Goal: Task Accomplishment & Management: Complete application form

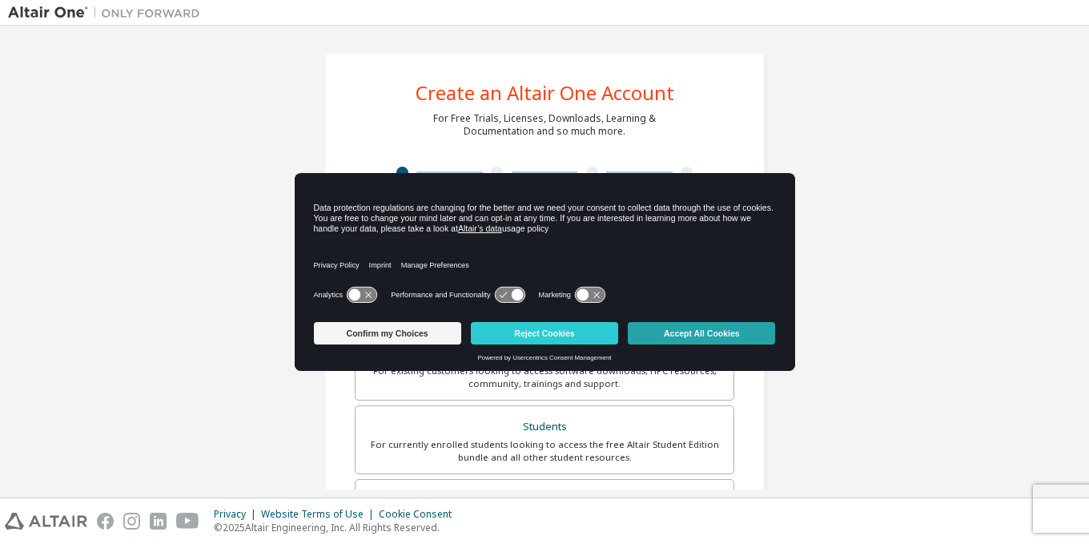
click at [674, 327] on button "Accept All Cookies" at bounding box center [701, 333] width 147 height 22
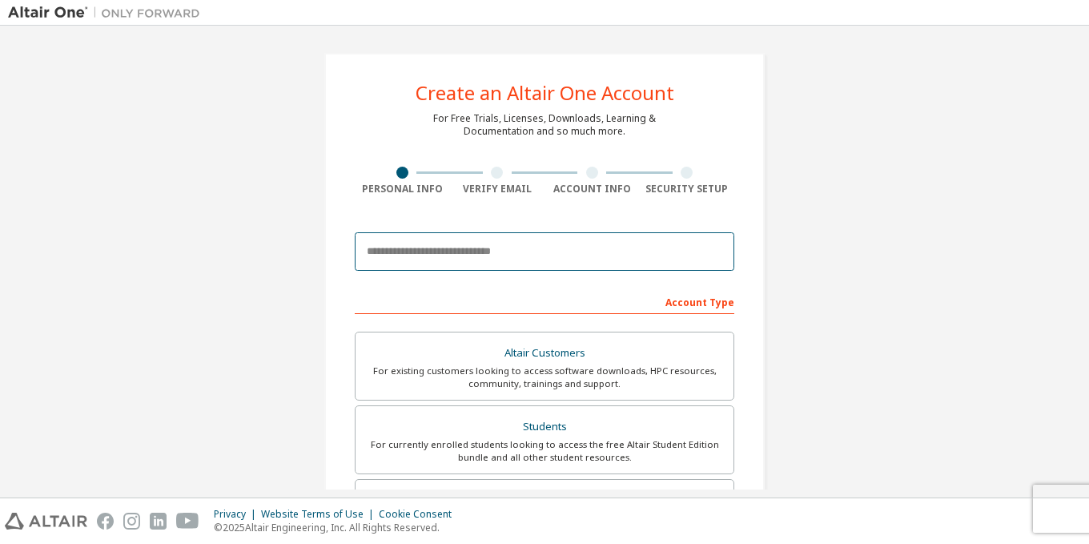
click at [445, 255] on input "email" at bounding box center [544, 251] width 379 height 38
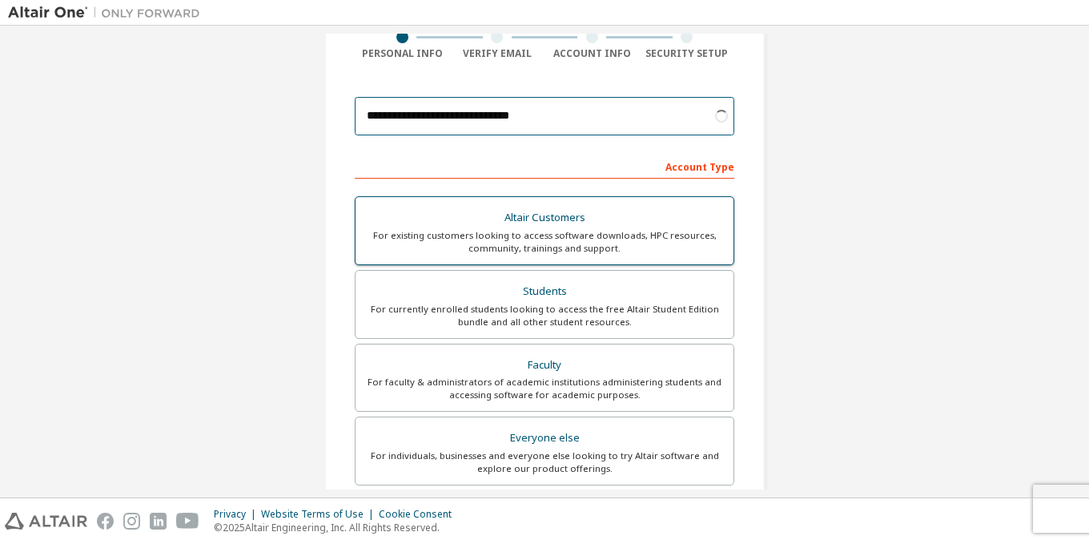
scroll to position [146, 0]
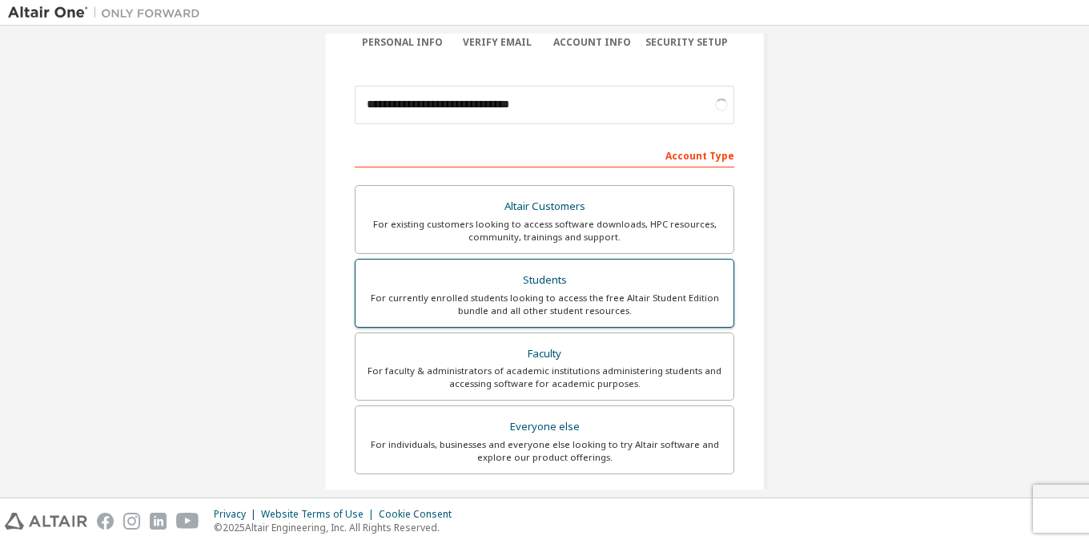
click at [521, 307] on div "For currently enrolled students looking to access the free Altair Student Editi…" at bounding box center [544, 304] width 359 height 26
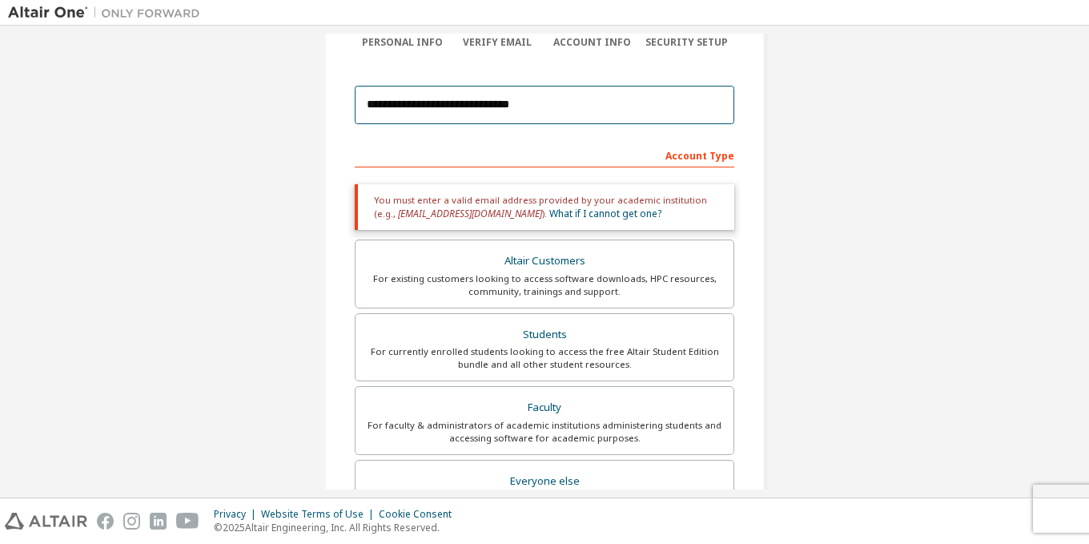
click at [545, 107] on input "**********" at bounding box center [544, 105] width 379 height 38
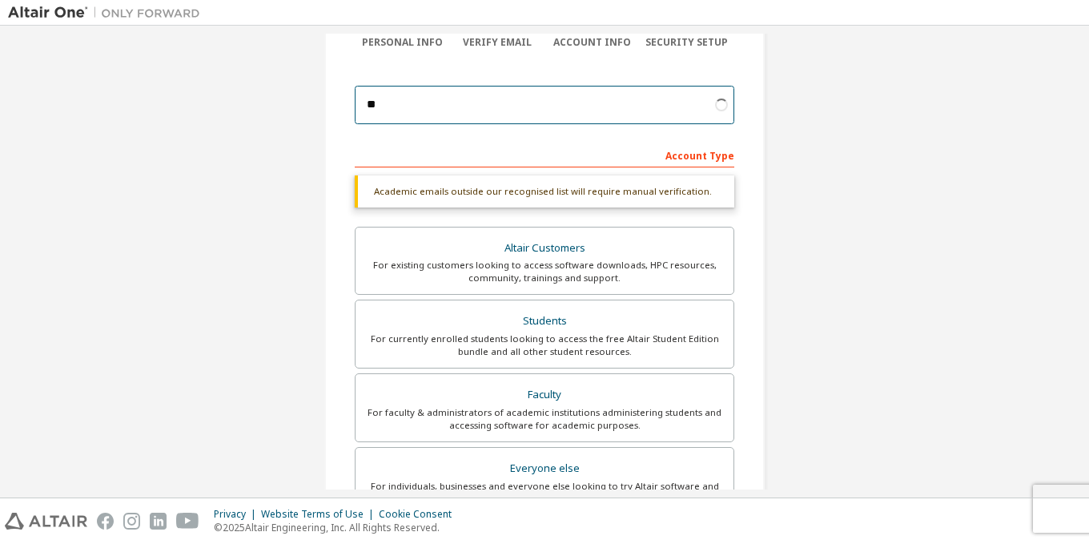
type input "*"
click at [409, 99] on input "email" at bounding box center [544, 105] width 379 height 38
type input "**********"
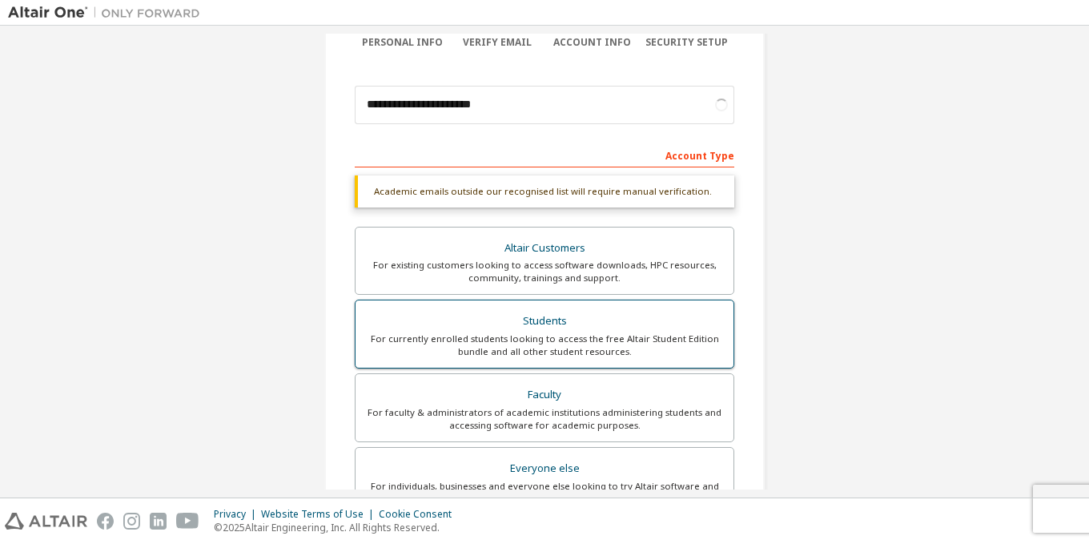
click at [528, 333] on div "For currently enrolled students looking to access the free Altair Student Editi…" at bounding box center [544, 345] width 359 height 26
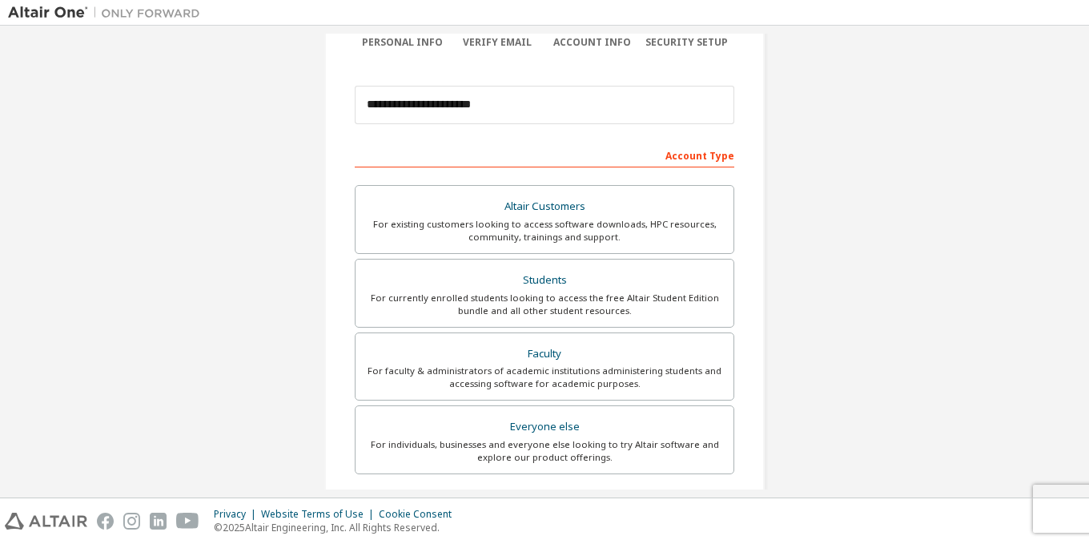
click at [536, 165] on div "Account Type" at bounding box center [544, 155] width 379 height 26
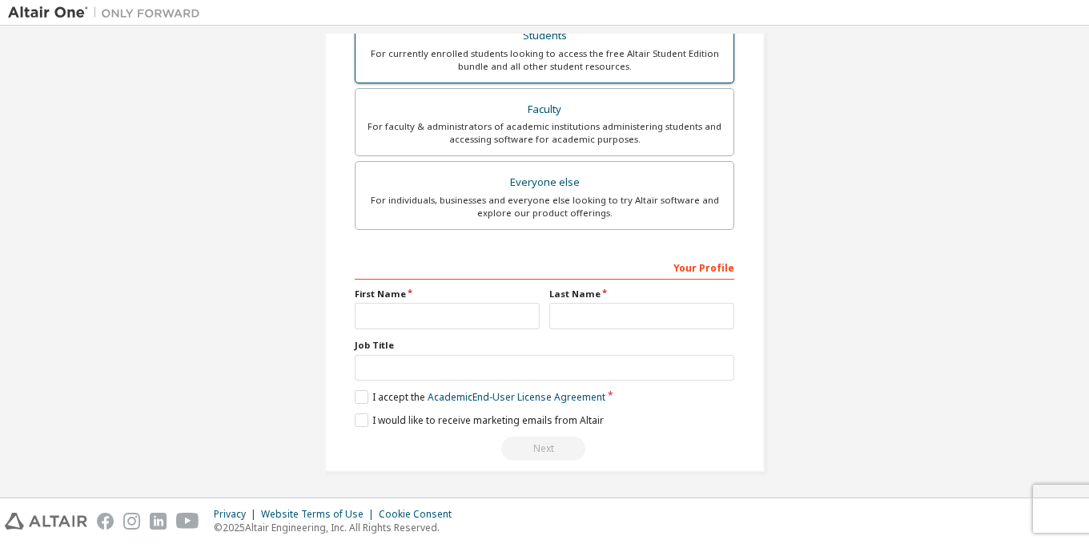
scroll to position [391, 0]
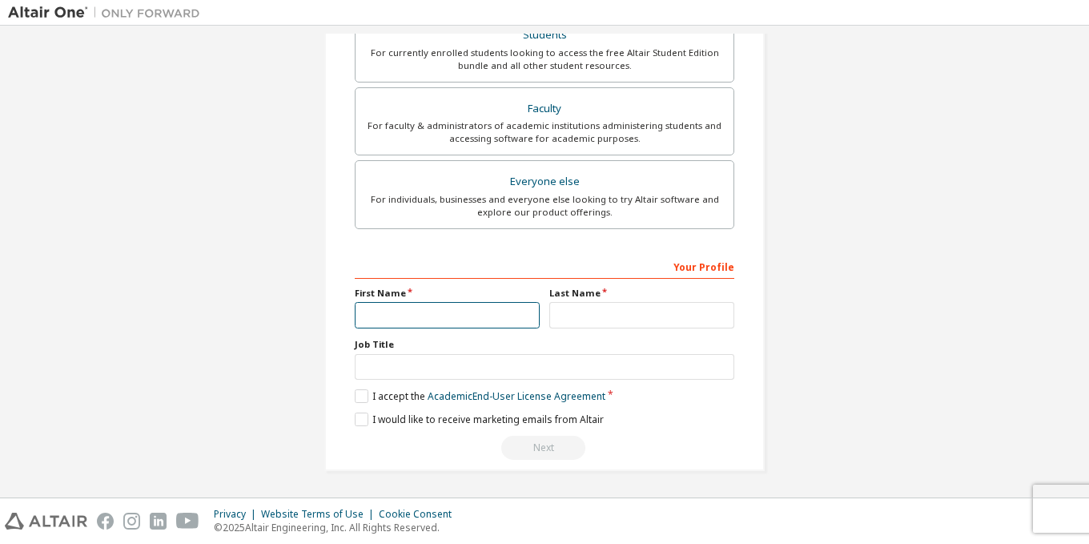
click at [386, 322] on input "text" at bounding box center [447, 315] width 185 height 26
type input "*"
type input "*******"
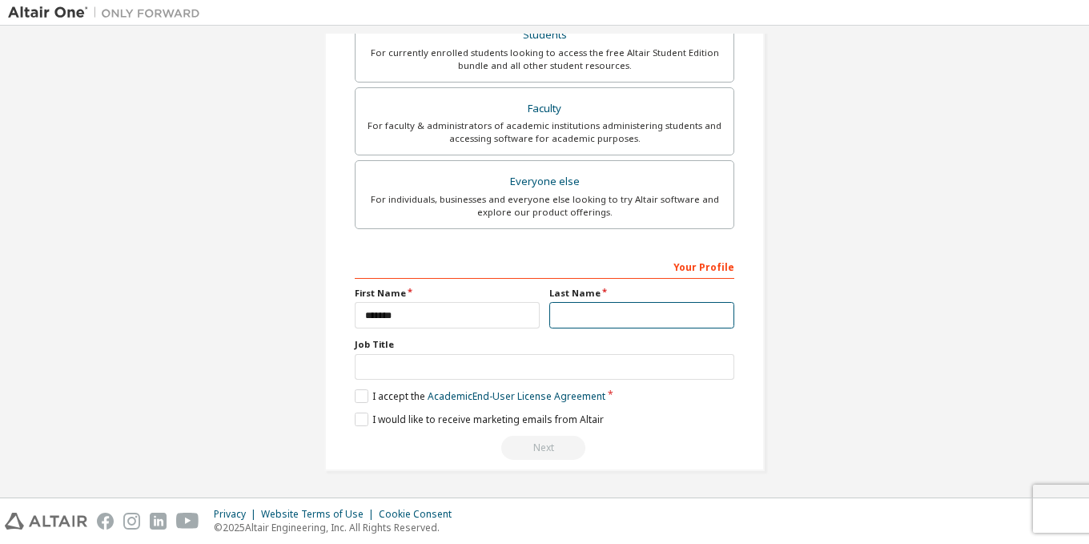
click at [560, 310] on input "text" at bounding box center [641, 315] width 185 height 26
type input "*"
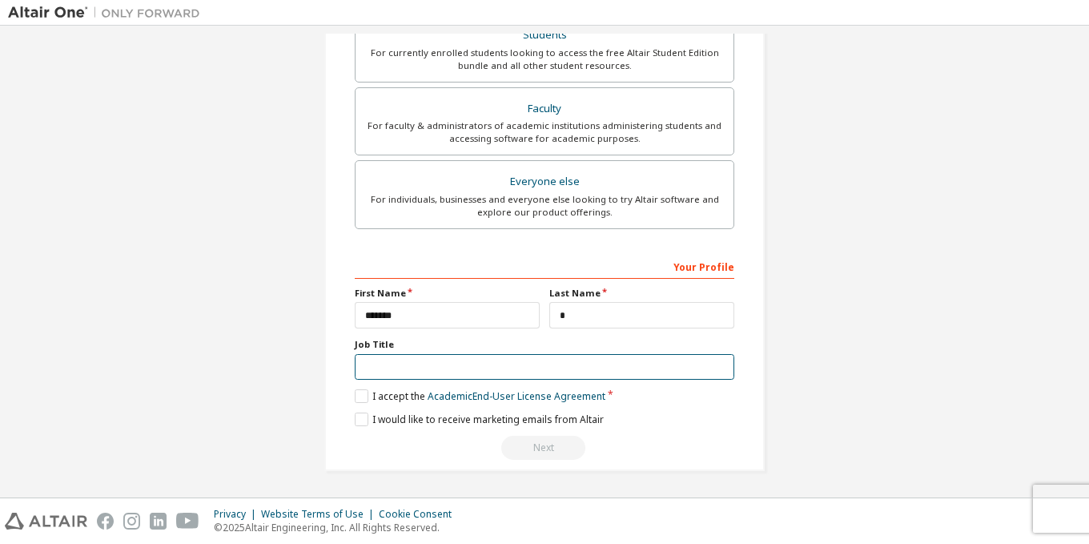
click at [384, 361] on input "text" at bounding box center [544, 367] width 379 height 26
type input "*******"
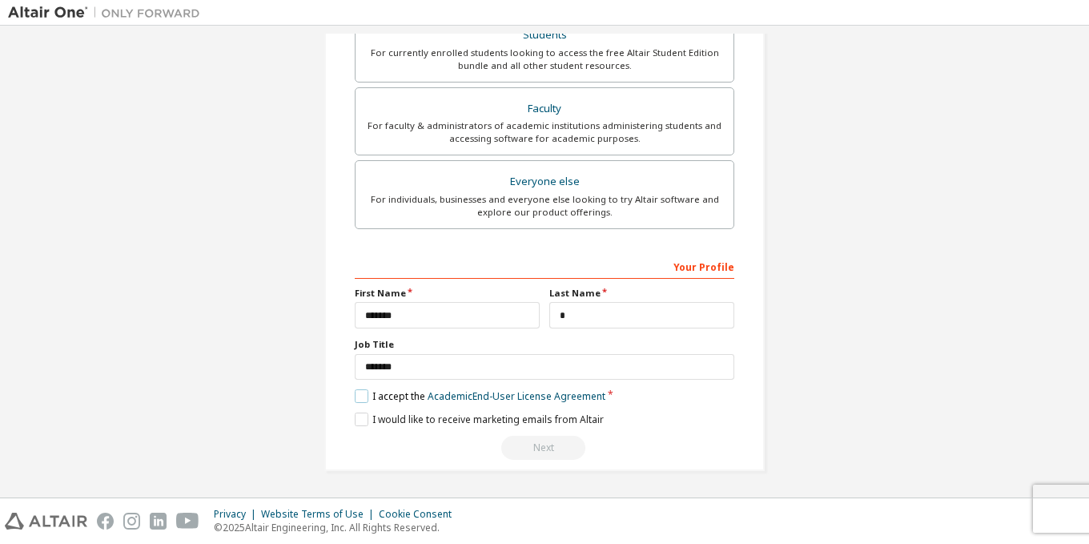
click at [359, 400] on label "I accept the Academic End-User License Agreement" at bounding box center [480, 396] width 251 height 14
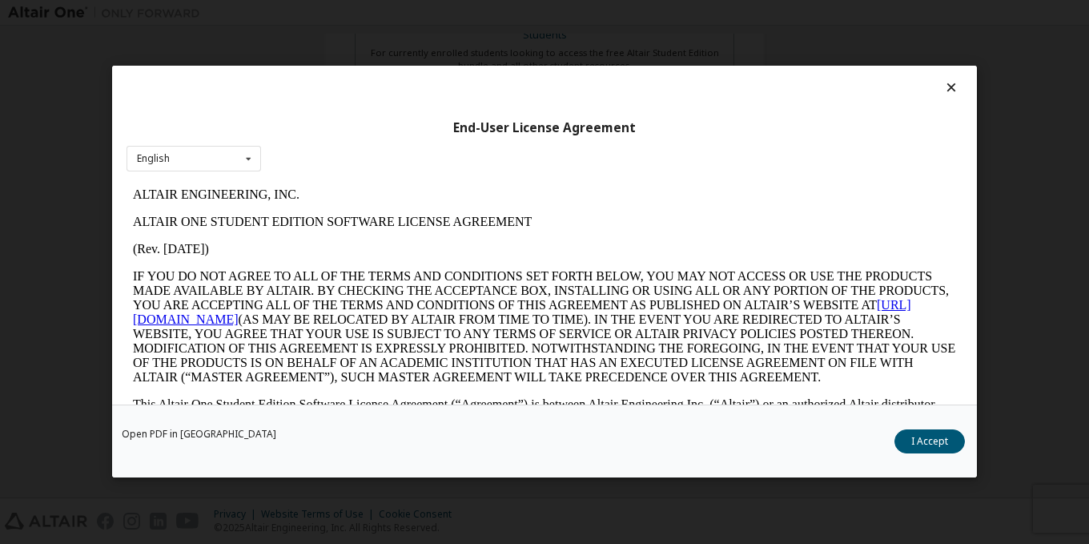
scroll to position [0, 0]
click at [913, 444] on button "I Accept" at bounding box center [929, 442] width 70 height 24
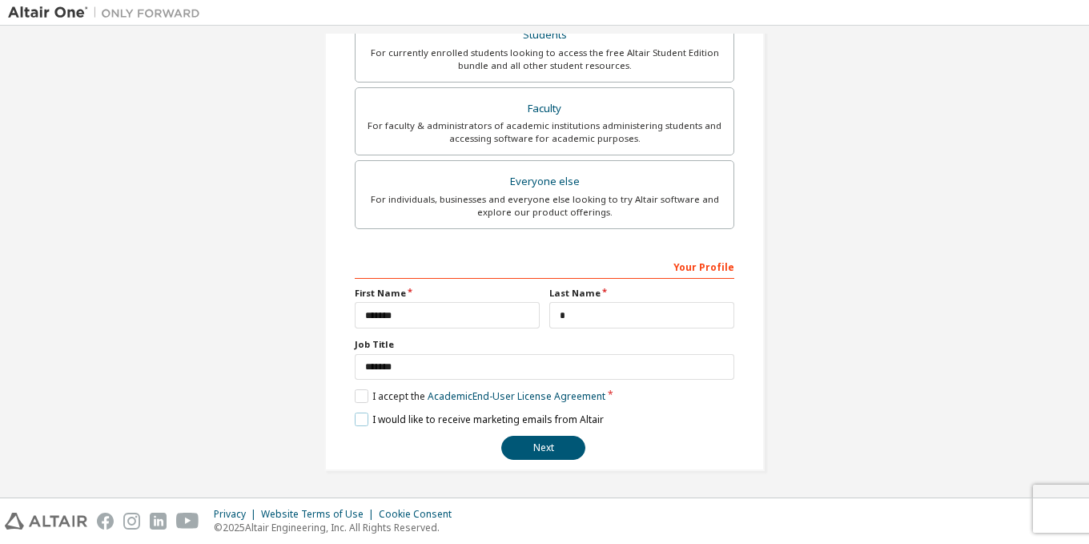
click at [356, 419] on label "I would like to receive marketing emails from Altair" at bounding box center [479, 419] width 249 height 14
click at [549, 447] on button "Next" at bounding box center [543, 447] width 84 height 24
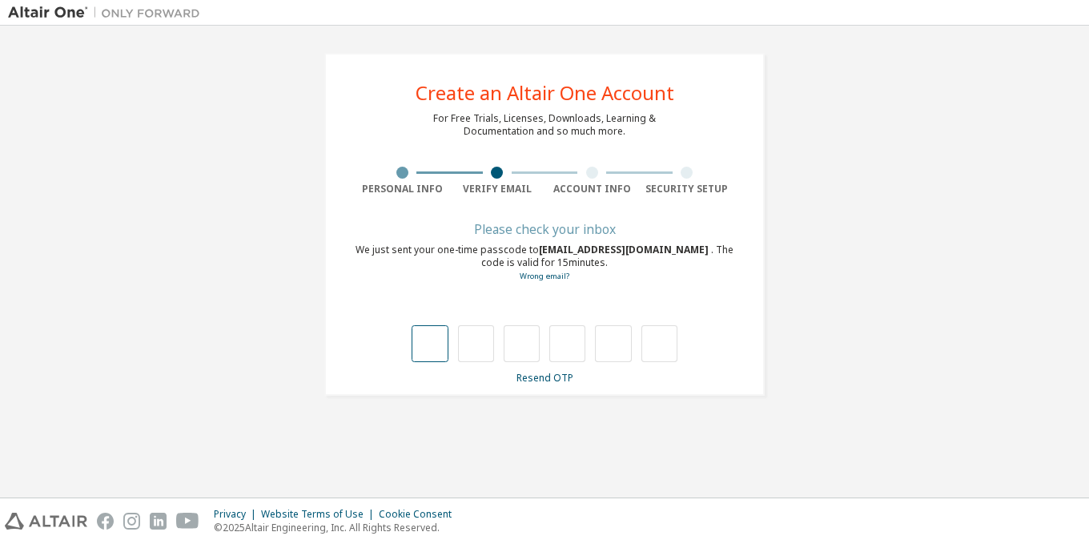
type input "*"
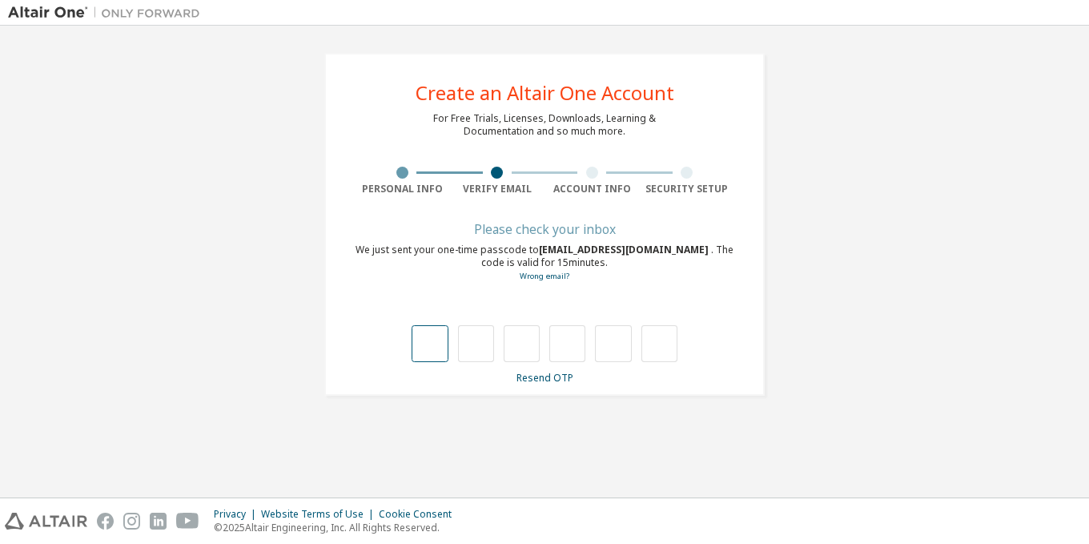
type input "*"
